Goal: Ask a question

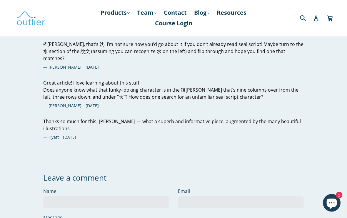
scroll to position [6242, 0]
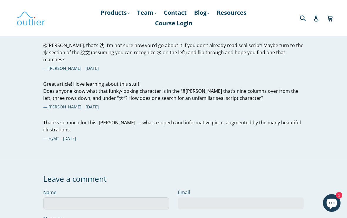
click at [153, 197] on input "Name" at bounding box center [106, 203] width 126 height 12
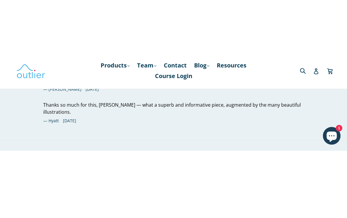
scroll to position [6319, 0]
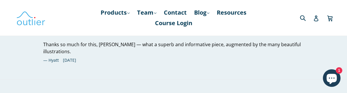
click at [332, 78] on icon "Chat window" at bounding box center [332, 79] width 10 height 10
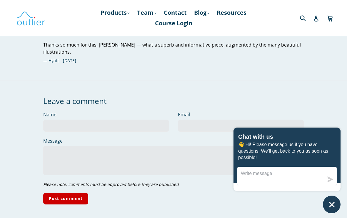
scroll to position [6319, 0]
click at [294, 175] on textarea "Message us" at bounding box center [280, 176] width 86 height 19
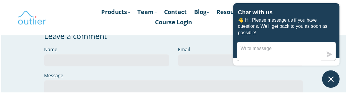
scroll to position [6384, 0]
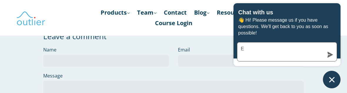
type textarea "E"
click at [331, 50] on div "E" at bounding box center [287, 51] width 100 height 19
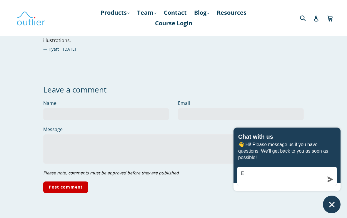
click at [330, 178] on icon "submit" at bounding box center [331, 179] width 6 height 6
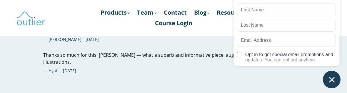
scroll to position [6308, 0]
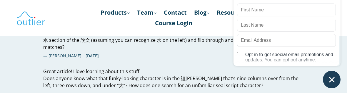
scroll to position [6252, 0]
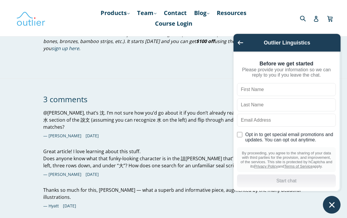
scroll to position [6174, 0]
click at [244, 41] on div "Outlier Linguistics" at bounding box center [287, 42] width 100 height 11
click at [241, 41] on icon "Go back to the main screen" at bounding box center [241, 42] width 6 height 4
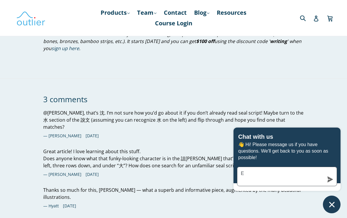
click at [279, 177] on textarea "E" at bounding box center [280, 176] width 86 height 19
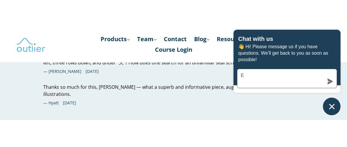
scroll to position [6304, 0]
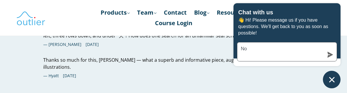
type textarea "No"
click at [340, 57] on div "No" at bounding box center [286, 54] width 107 height 24
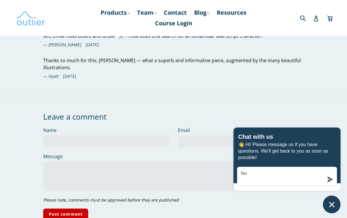
click at [329, 177] on icon "submit" at bounding box center [331, 179] width 6 height 6
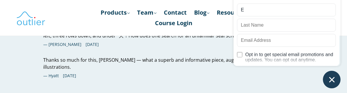
type input "E"
click at [319, 34] on div "E Opt in to get special email promotions and updates. You can opt out anytime." at bounding box center [286, 36] width 99 height 64
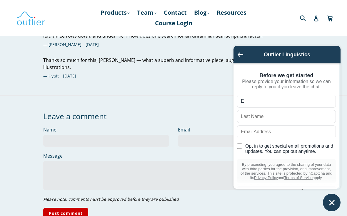
click at [318, 33] on div "Submit Search Log in Cart Cart expand/collapse" at bounding box center [291, 18] width 79 height 36
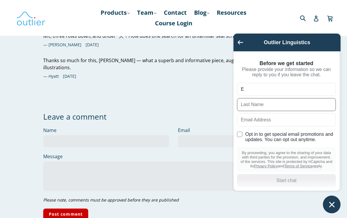
click at [292, 103] on input "text" at bounding box center [286, 104] width 99 height 13
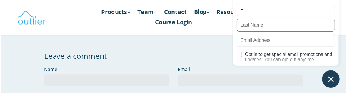
scroll to position [6363, 0]
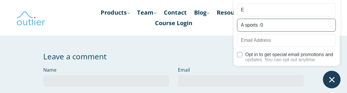
type input "A sports :0"
click at [307, 41] on input "text" at bounding box center [286, 40] width 99 height 13
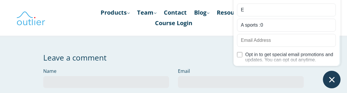
click at [291, 85] on div "Outlier Linguistics Before we get started Please provide your information so we…" at bounding box center [286, 21] width 107 height 134
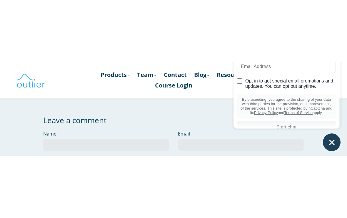
scroll to position [6344, 0]
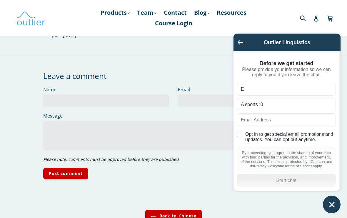
click at [166, 209] on link "Back to Chinese" at bounding box center [173, 215] width 57 height 13
